Goal: Information Seeking & Learning: Check status

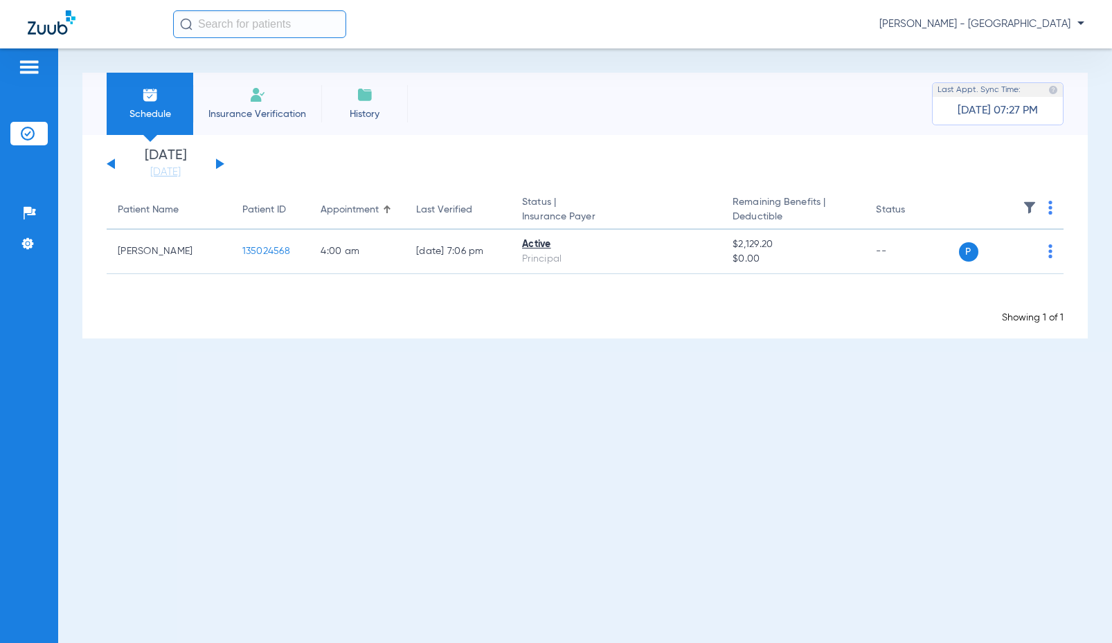
click at [237, 29] on input "text" at bounding box center [259, 24] width 173 height 28
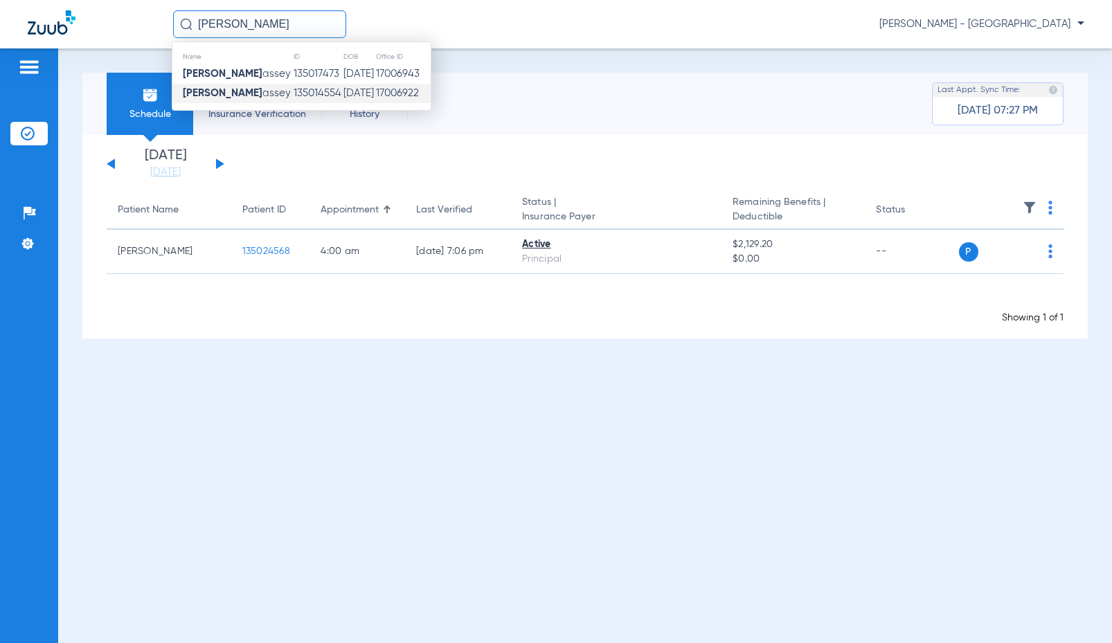
type input "jayla m"
click at [293, 93] on td "135014554" at bounding box center [318, 93] width 50 height 19
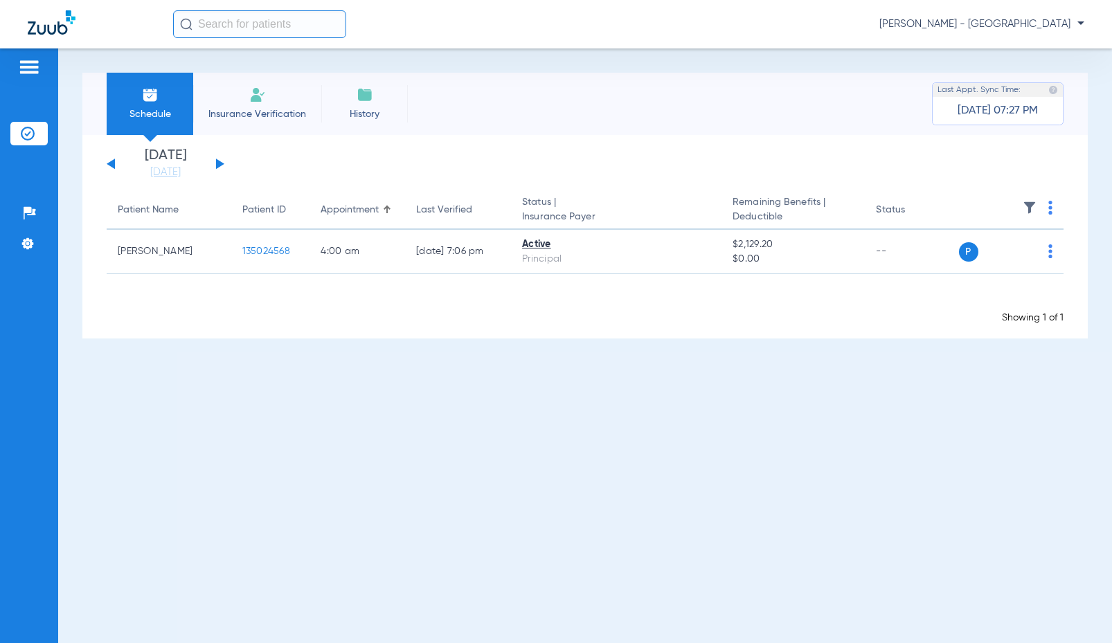
click at [206, 30] on input "text" at bounding box center [259, 24] width 173 height 28
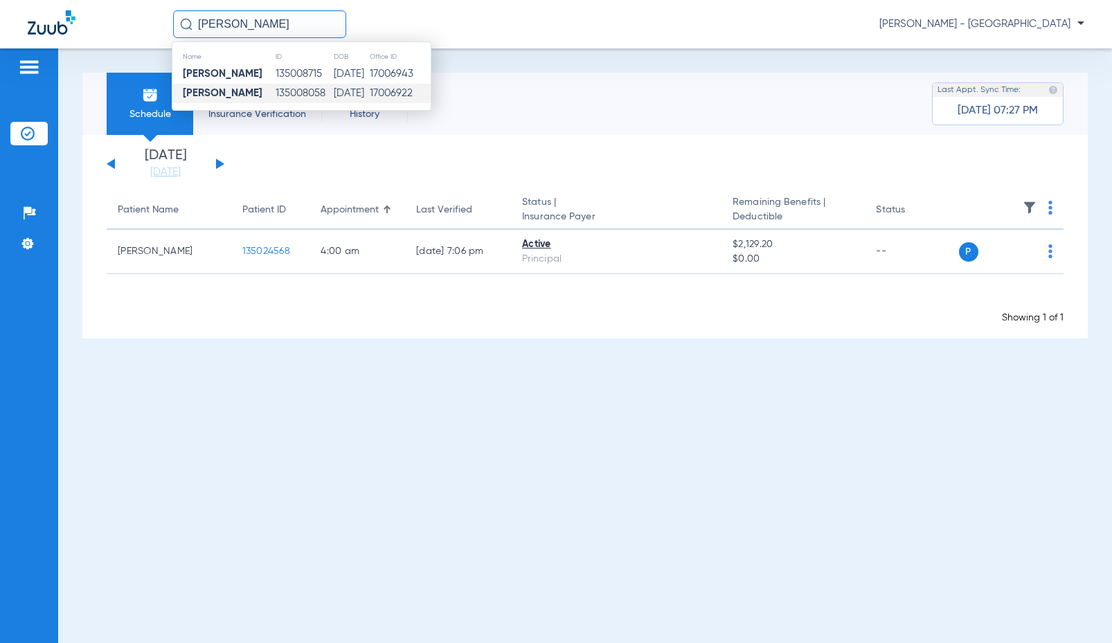
type input "sophia perez"
click at [251, 93] on td "Sophia Perez" at bounding box center [223, 93] width 102 height 19
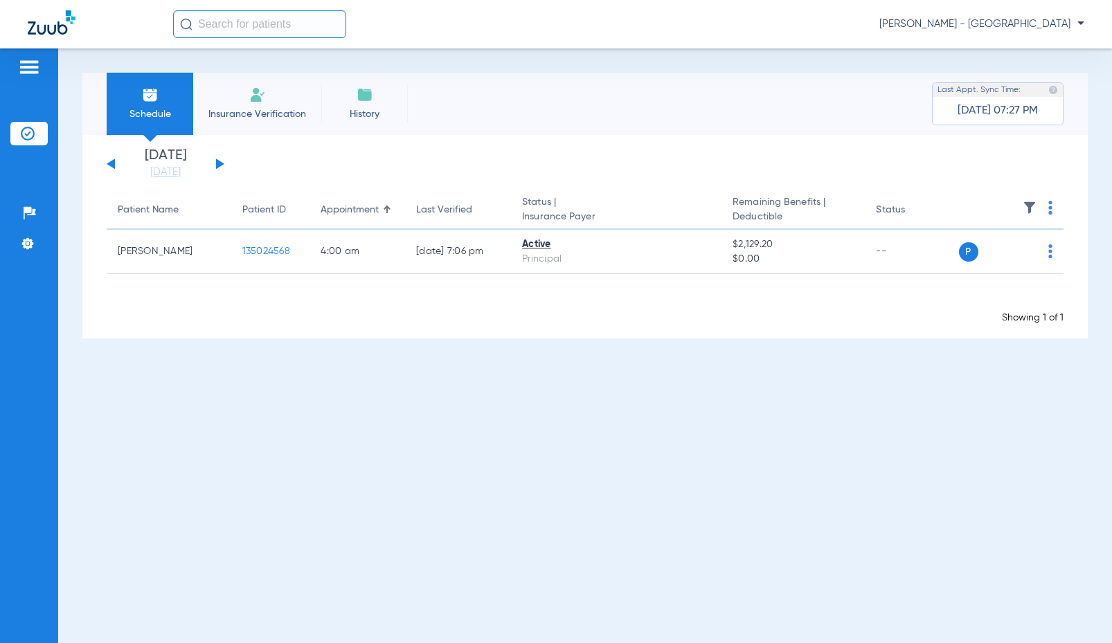
click at [297, 28] on input "text" at bounding box center [259, 24] width 173 height 28
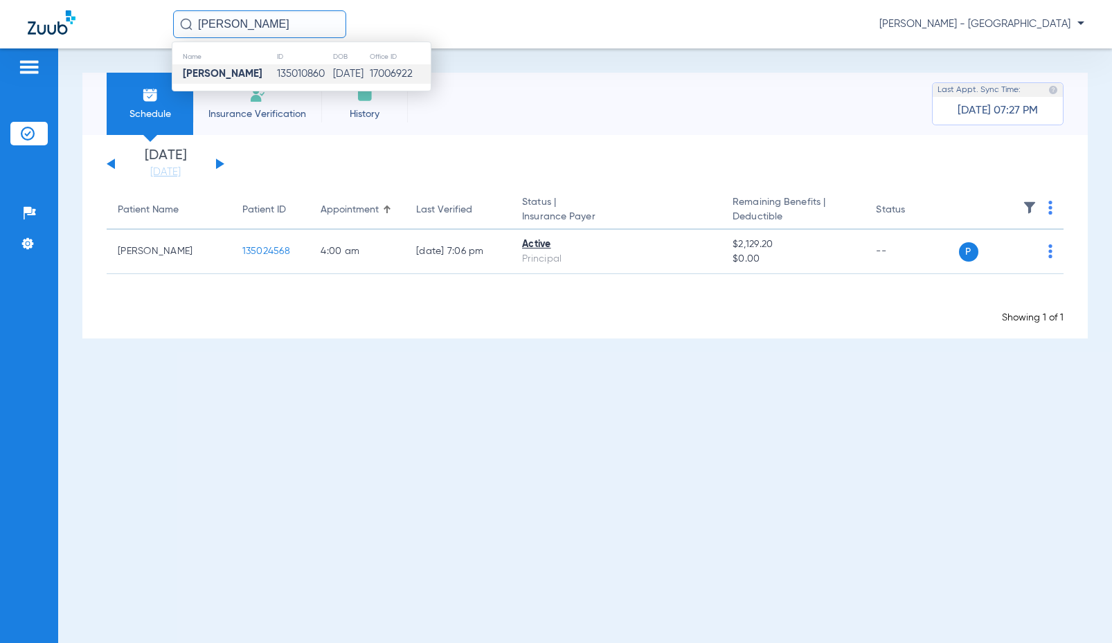
type input "JAVIER QUEZADA"
click at [332, 65] on td "04/28/1982" at bounding box center [350, 73] width 37 height 19
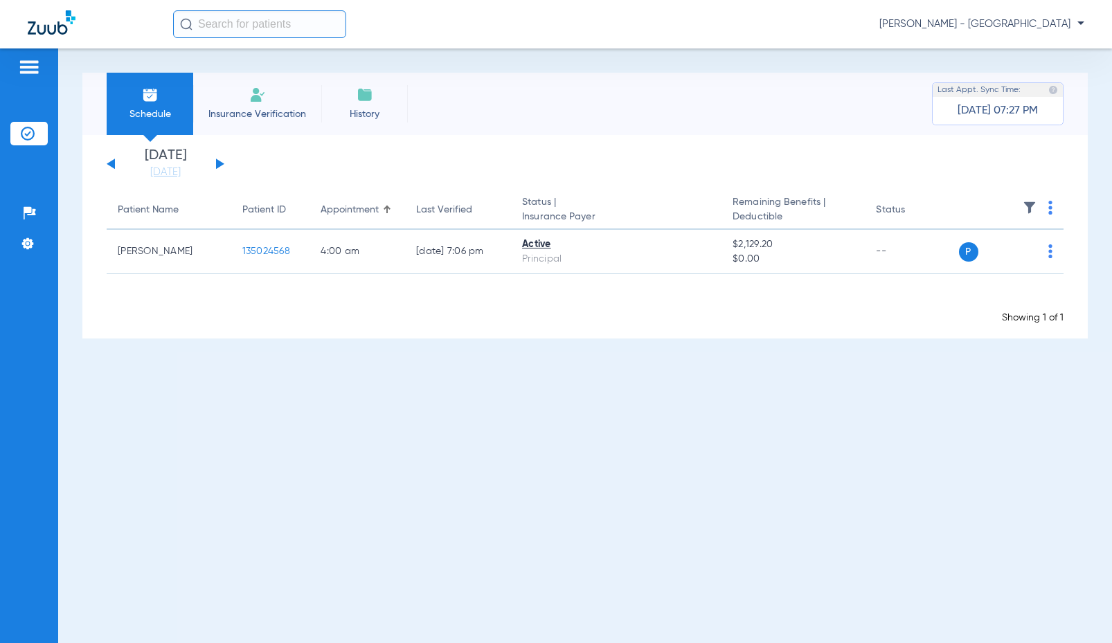
click at [301, 35] on input "text" at bounding box center [259, 24] width 173 height 28
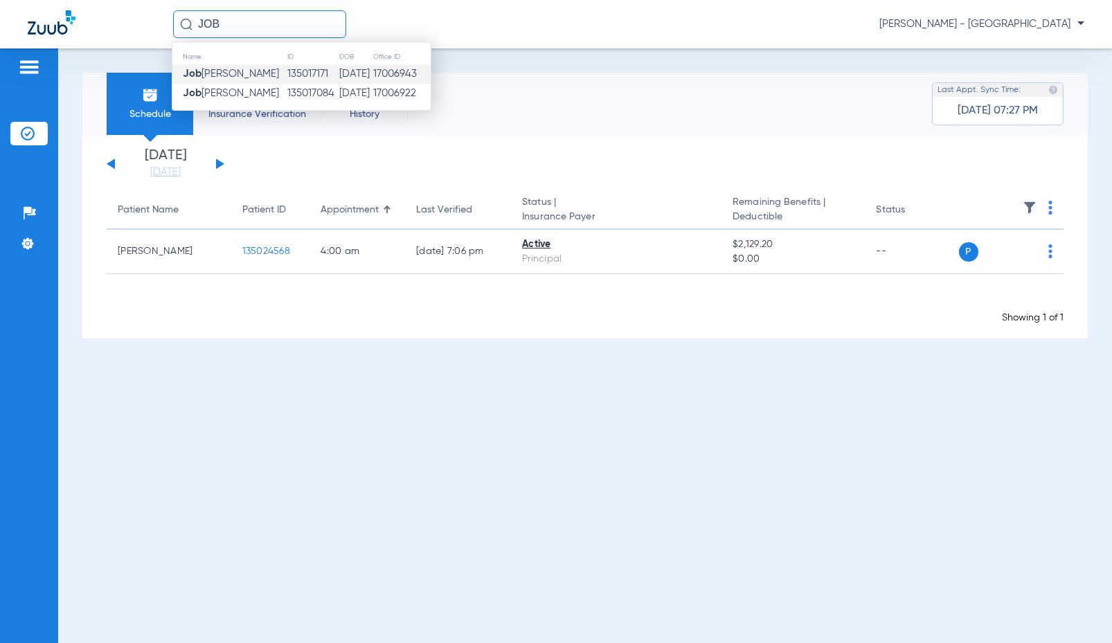
type input "JOB"
click at [293, 83] on td "135017171" at bounding box center [313, 73] width 52 height 19
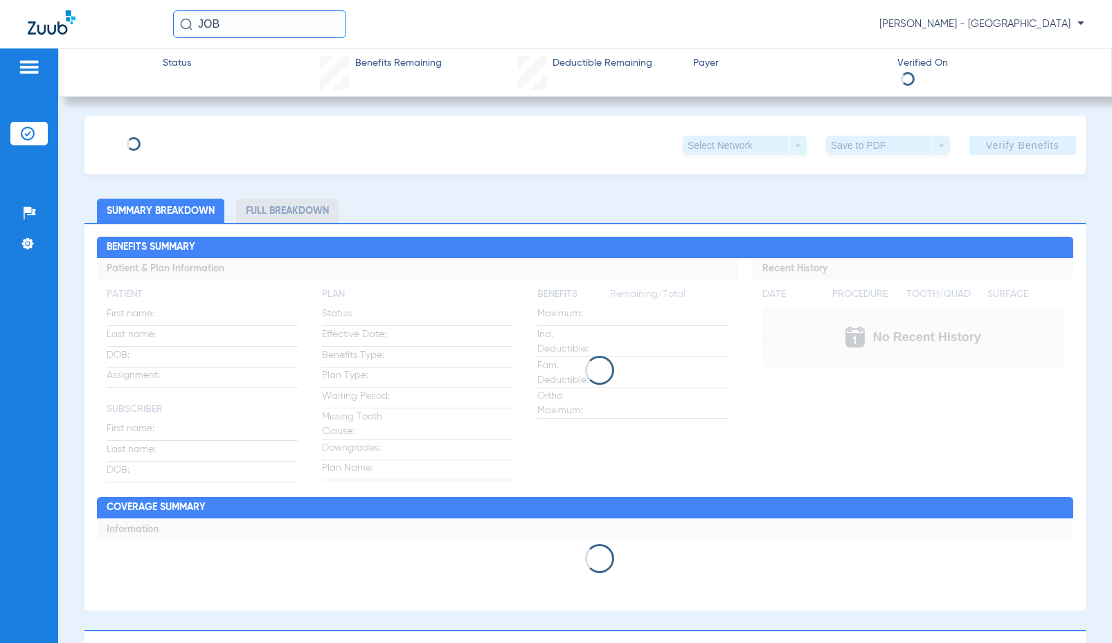
click at [261, 31] on input "JOB" at bounding box center [259, 24] width 173 height 28
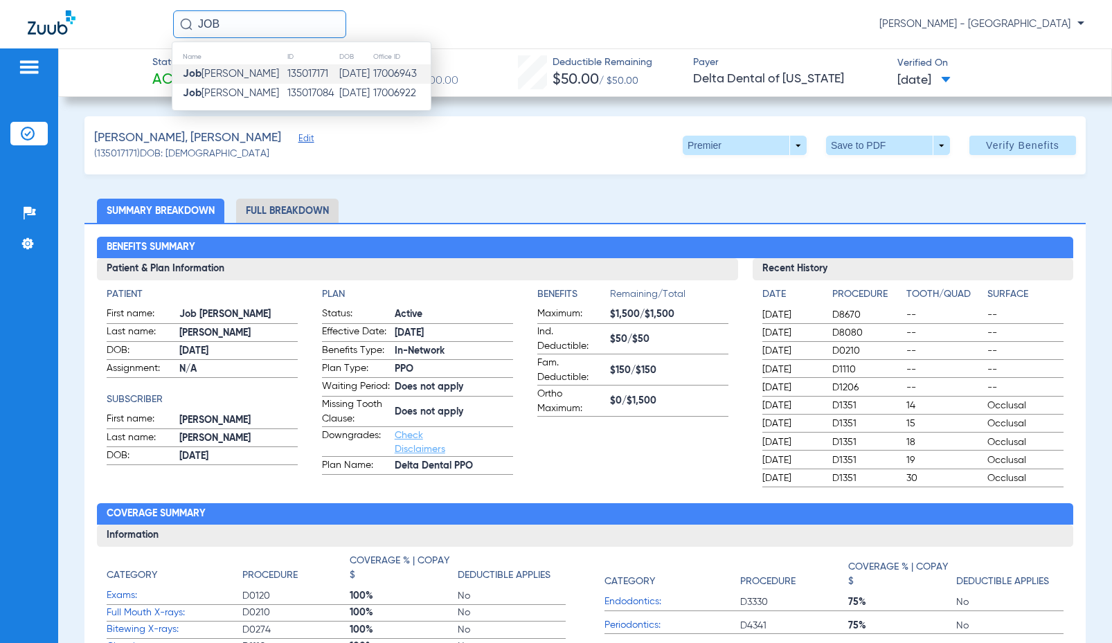
click at [338, 143] on div "ABANTO, JOB FERDINAND Edit (135017171) DOB: 10/01/2009 Premier arrow_drop_down …" at bounding box center [584, 145] width 1001 height 58
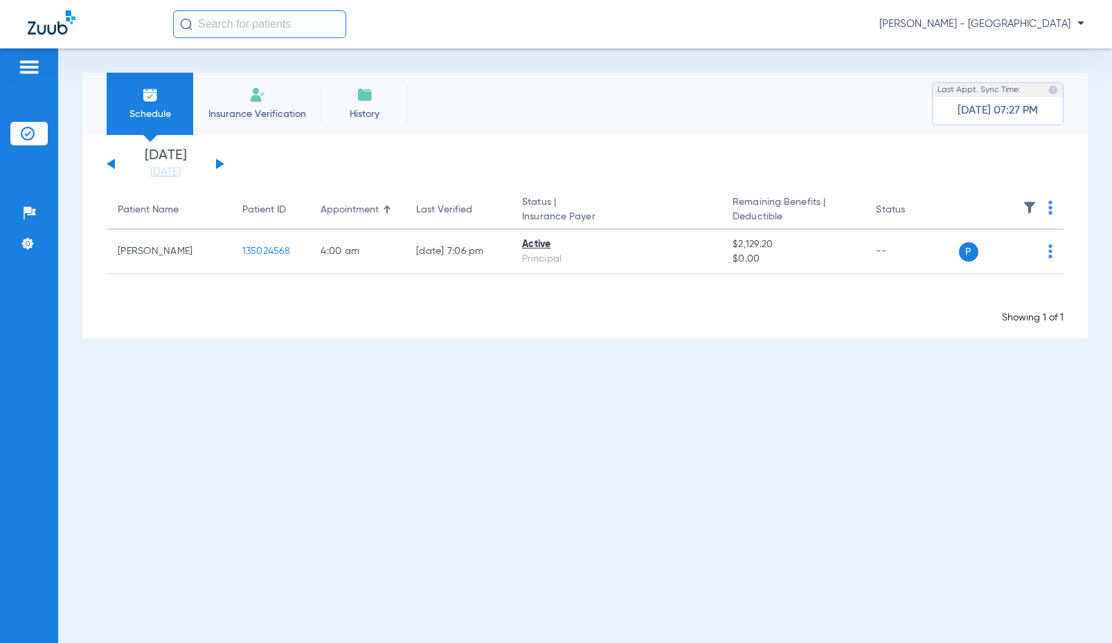
click at [292, 31] on input "text" at bounding box center [259, 24] width 173 height 28
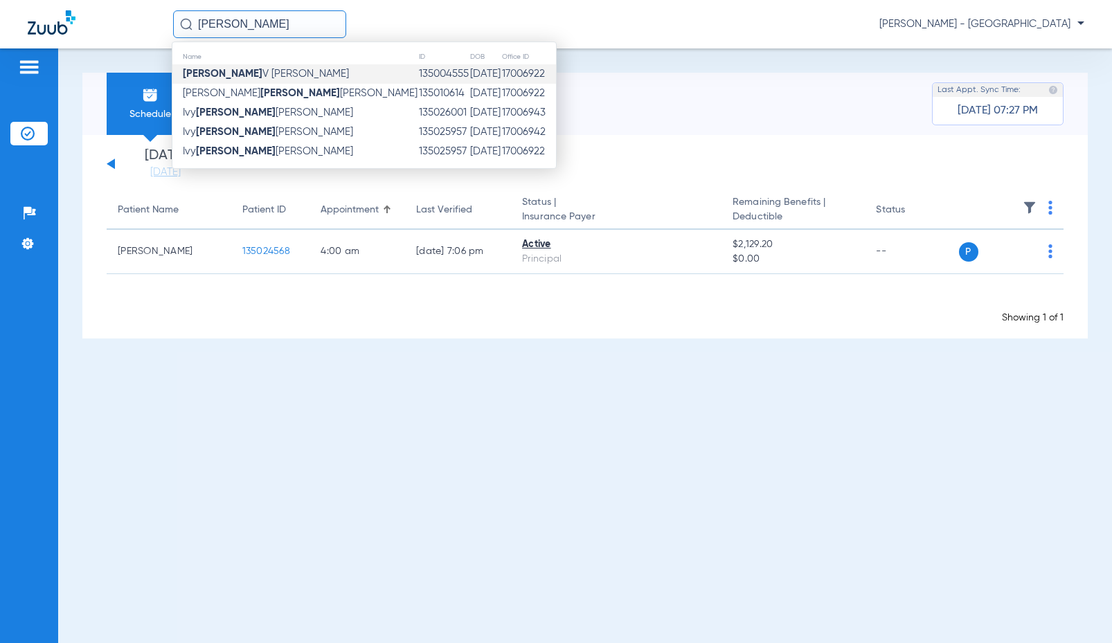
type input "[PERSON_NAME]"
click at [469, 66] on td "[DATE]" at bounding box center [485, 73] width 32 height 19
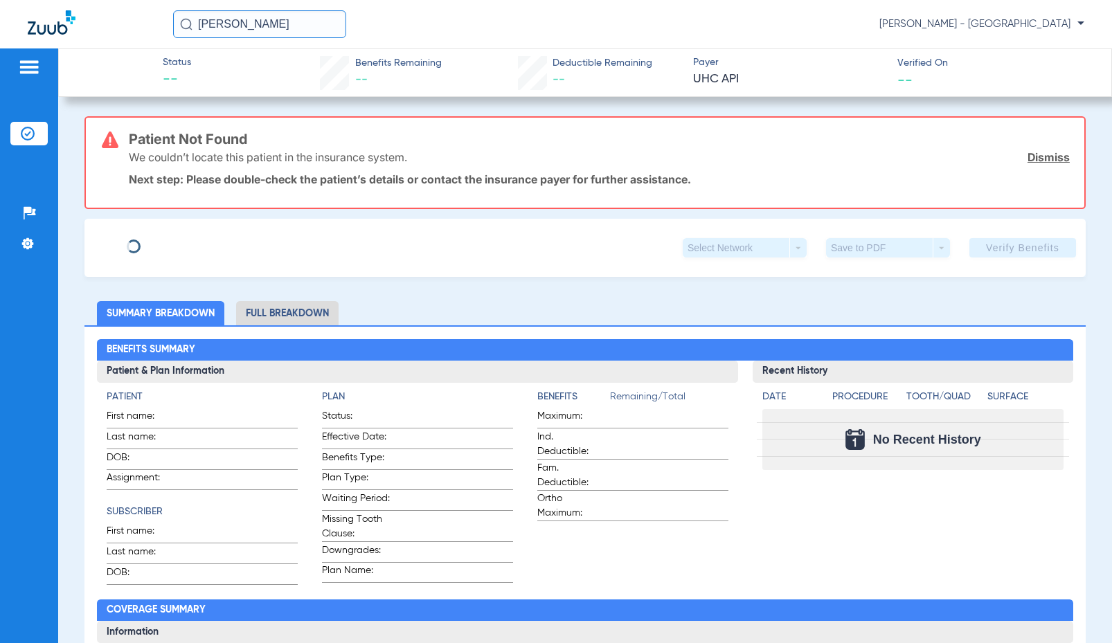
click at [309, 22] on input "[PERSON_NAME]" at bounding box center [259, 24] width 173 height 28
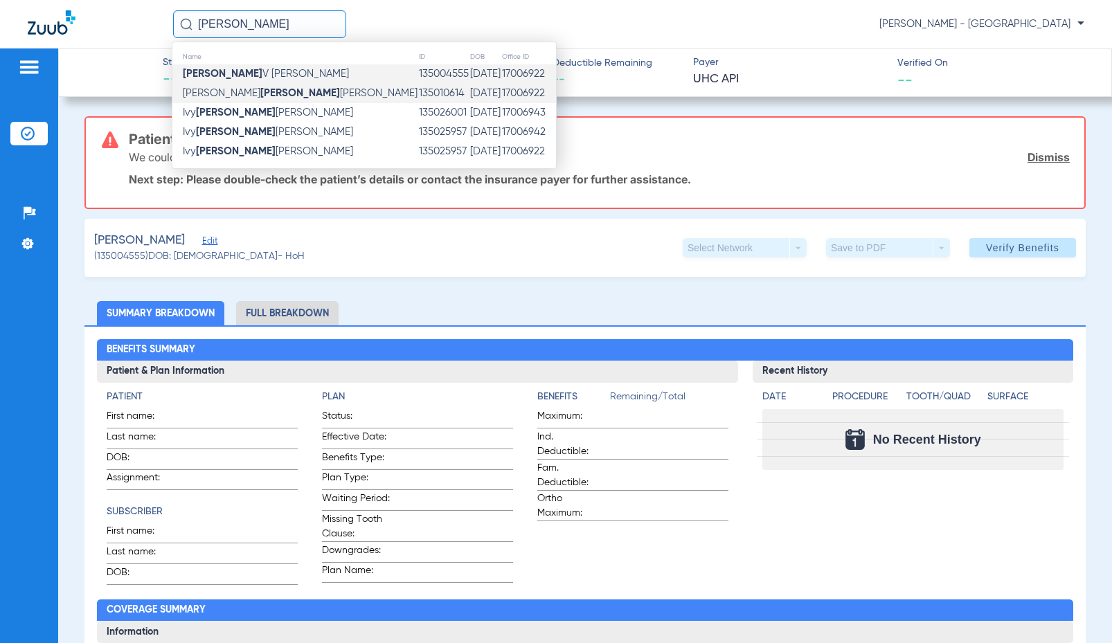
click at [418, 96] on td "135010614" at bounding box center [443, 93] width 51 height 19
